Goal: Task Accomplishment & Management: Complete application form

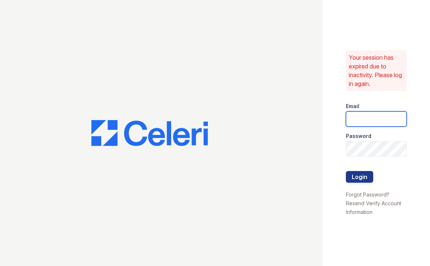
type input "[PERSON_NAME][EMAIL_ADDRESS][DOMAIN_NAME]"
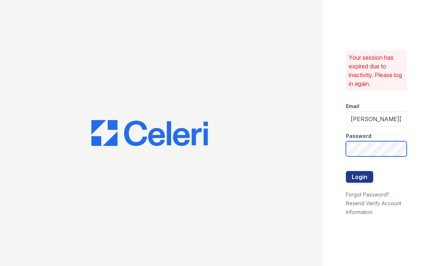
click at [359, 177] on button "Login" at bounding box center [359, 177] width 27 height 12
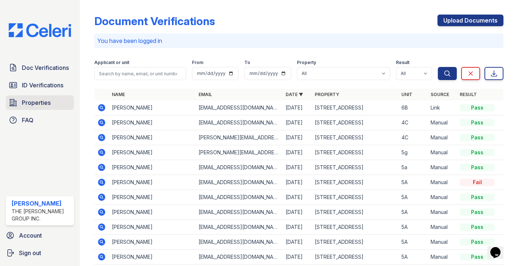
click at [44, 99] on span "Properties" at bounding box center [36, 102] width 29 height 9
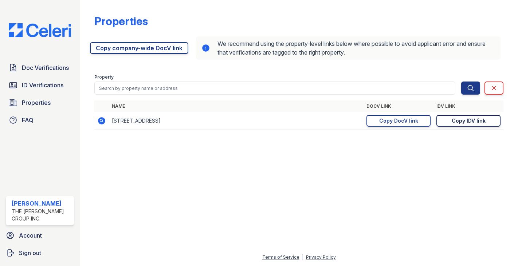
click at [430, 122] on div "Copy IDV link" at bounding box center [468, 120] width 34 height 7
click at [64, 67] on span "Doc Verifications" at bounding box center [45, 67] width 47 height 9
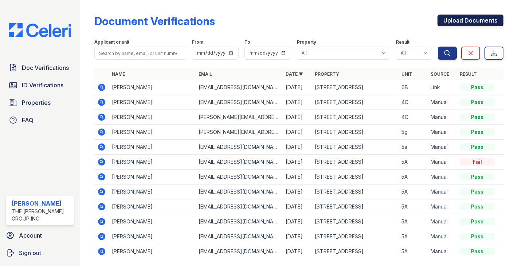
click at [430, 17] on link "Upload Documents" at bounding box center [470, 21] width 66 height 12
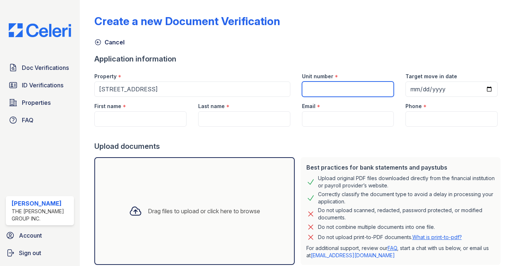
click at [313, 91] on input "Unit number" at bounding box center [348, 89] width 92 height 15
type input "8D"
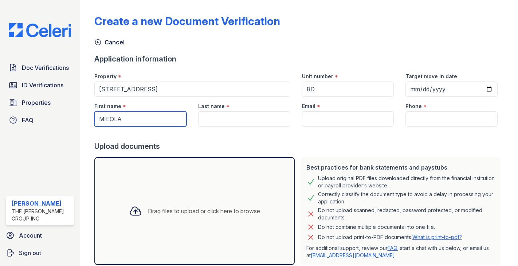
type input "MIEOLA"
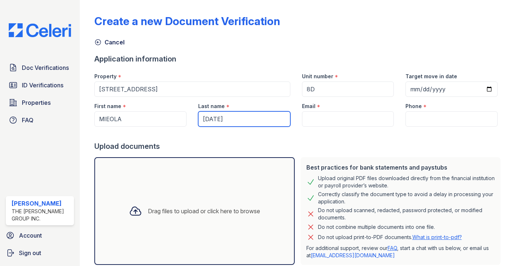
type input "[DATE]"
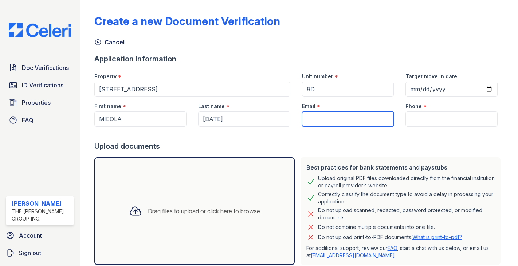
paste input "[URL][DOMAIN_NAME]"
type input "[URL][DOMAIN_NAME]"
paste input "[DATE][EMAIL_ADDRESS][DOMAIN_NAME]"
type input "[DATE][EMAIL_ADDRESS][DOMAIN_NAME]"
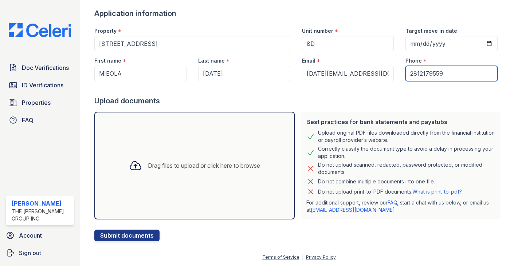
scroll to position [45, 0]
type input "2812179559"
click at [222, 170] on div "Drag files to upload or click here to browse" at bounding box center [194, 165] width 143 height 25
click at [172, 165] on div "Drag files to upload or click here to browse" at bounding box center [204, 165] width 112 height 9
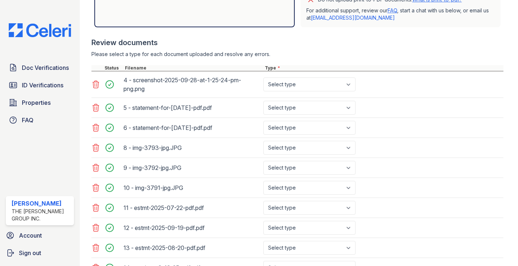
scroll to position [222, 0]
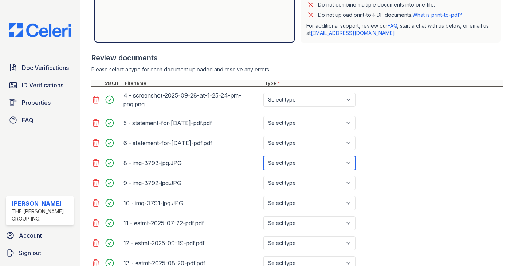
select select "tax_documents"
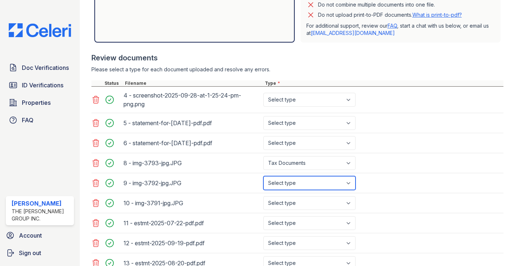
select select "tax_documents"
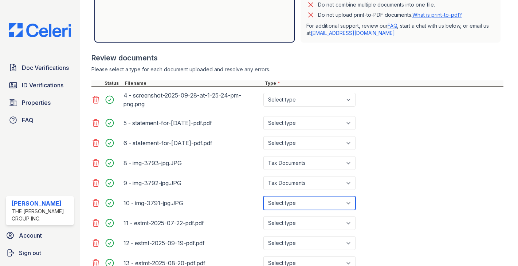
select select "tax_documents"
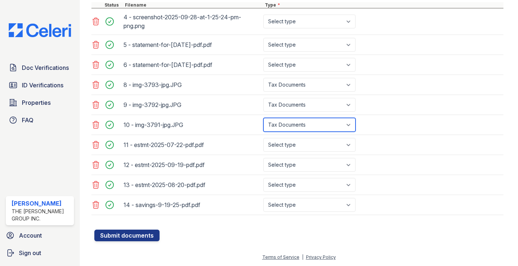
scroll to position [301, 0]
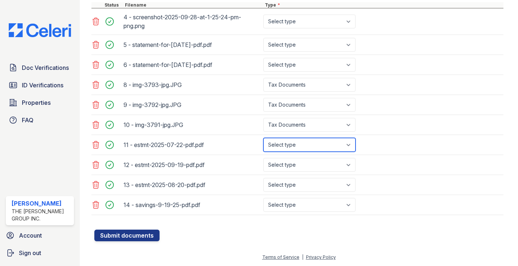
select select "bank_statement"
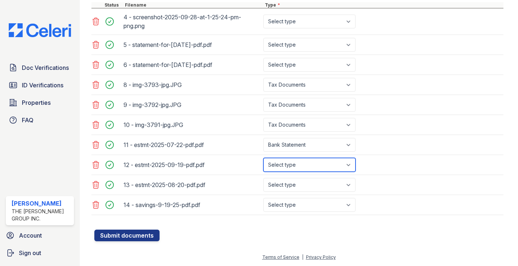
select select "bank_statement"
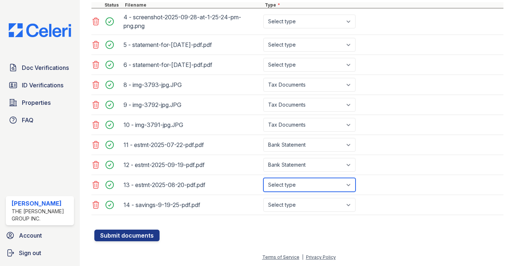
select select "bank_statement"
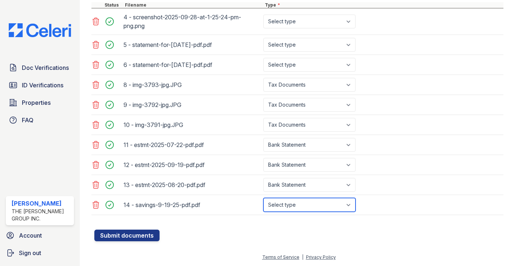
select select "bank_statement"
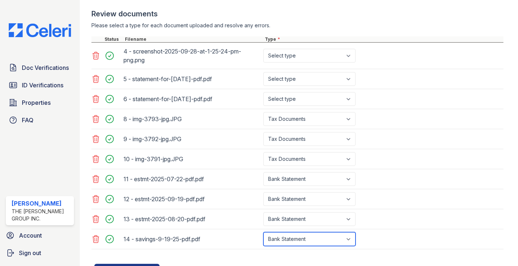
scroll to position [255, 0]
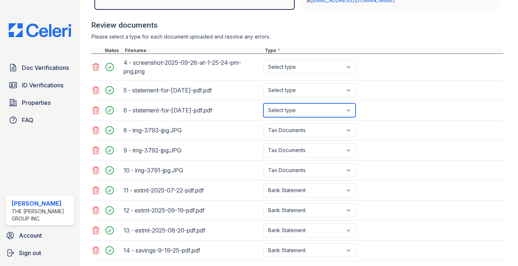
select select "paystub"
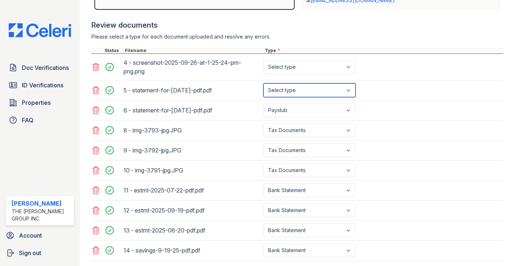
select select "paystub"
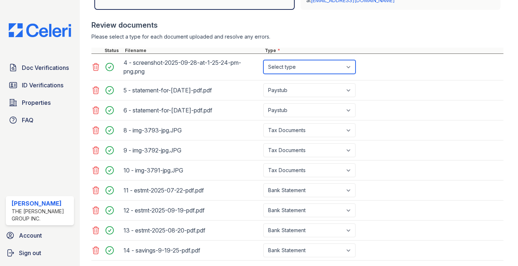
select select "offer_letter"
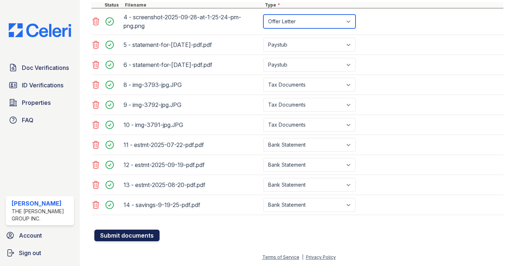
scroll to position [301, 0]
click at [111, 236] on button "Submit documents" at bounding box center [126, 236] width 65 height 12
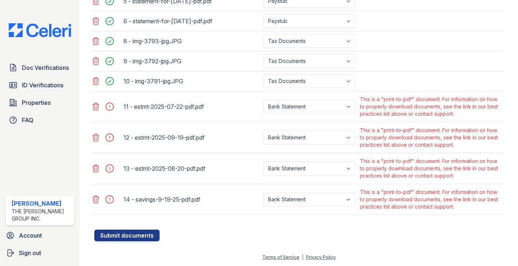
scroll to position [365, 0]
click at [96, 108] on icon at bounding box center [96, 106] width 6 height 7
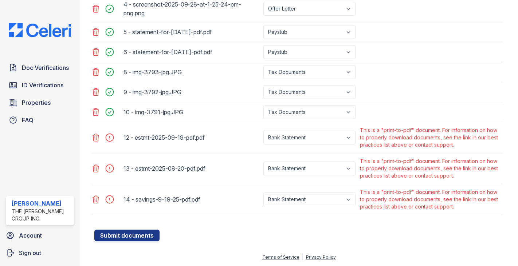
click at [96, 139] on icon at bounding box center [95, 137] width 9 height 9
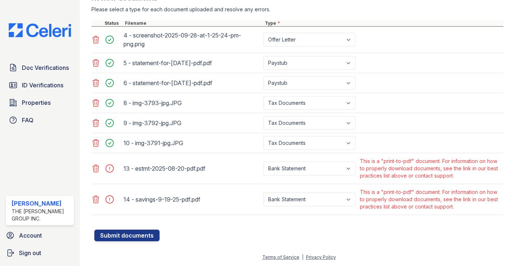
click at [95, 170] on icon at bounding box center [96, 168] width 6 height 7
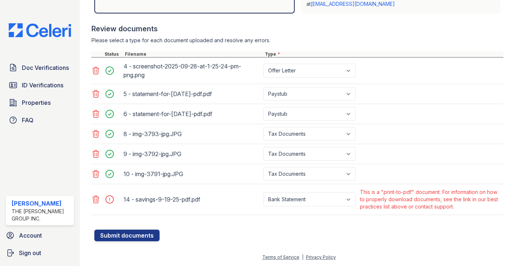
click at [96, 202] on icon at bounding box center [95, 199] width 9 height 9
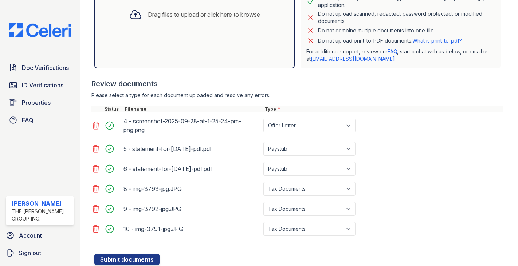
scroll to position [161, 0]
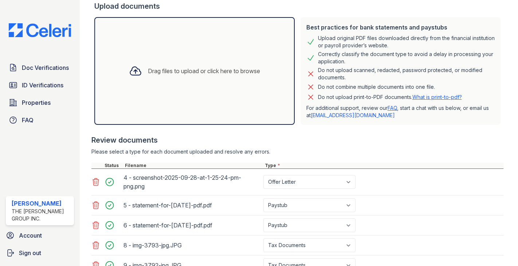
click at [159, 70] on div "Drag files to upload or click here to browse" at bounding box center [204, 71] width 112 height 9
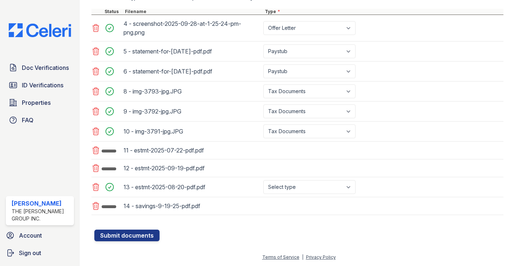
scroll to position [312, 0]
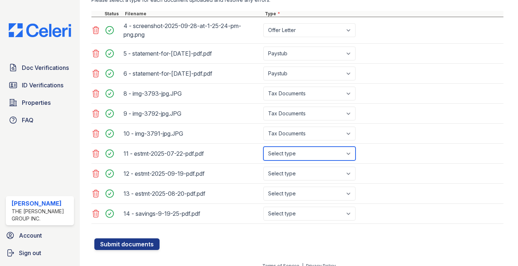
select select "bank_statement"
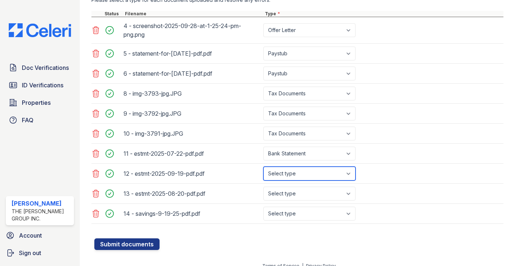
select select "bank_statement"
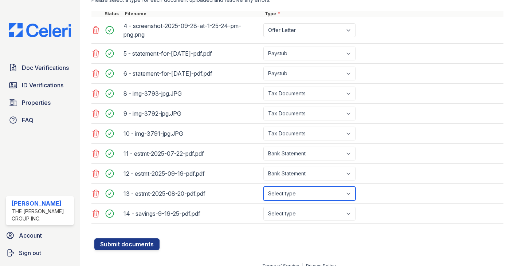
select select "bank_statement"
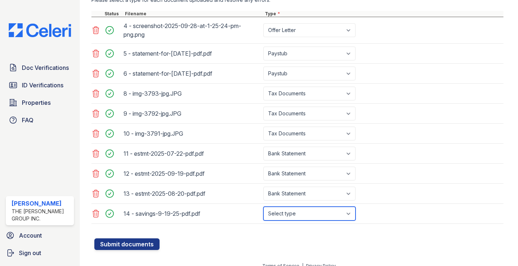
select select "bank_statement"
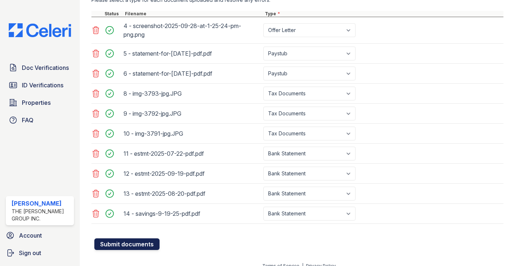
click at [143, 244] on button "Submit documents" at bounding box center [126, 244] width 65 height 12
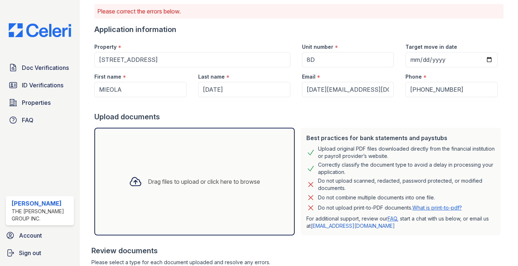
scroll to position [75, 0]
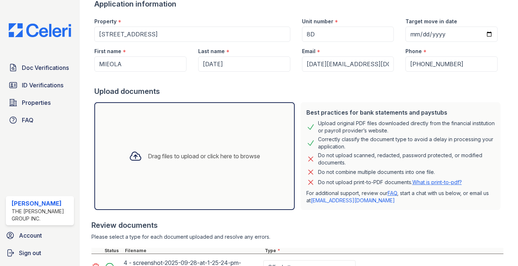
click at [430, 182] on link "What is print-to-pdf?" at bounding box center [437, 182] width 50 height 6
